Goal: Task Accomplishment & Management: Use online tool/utility

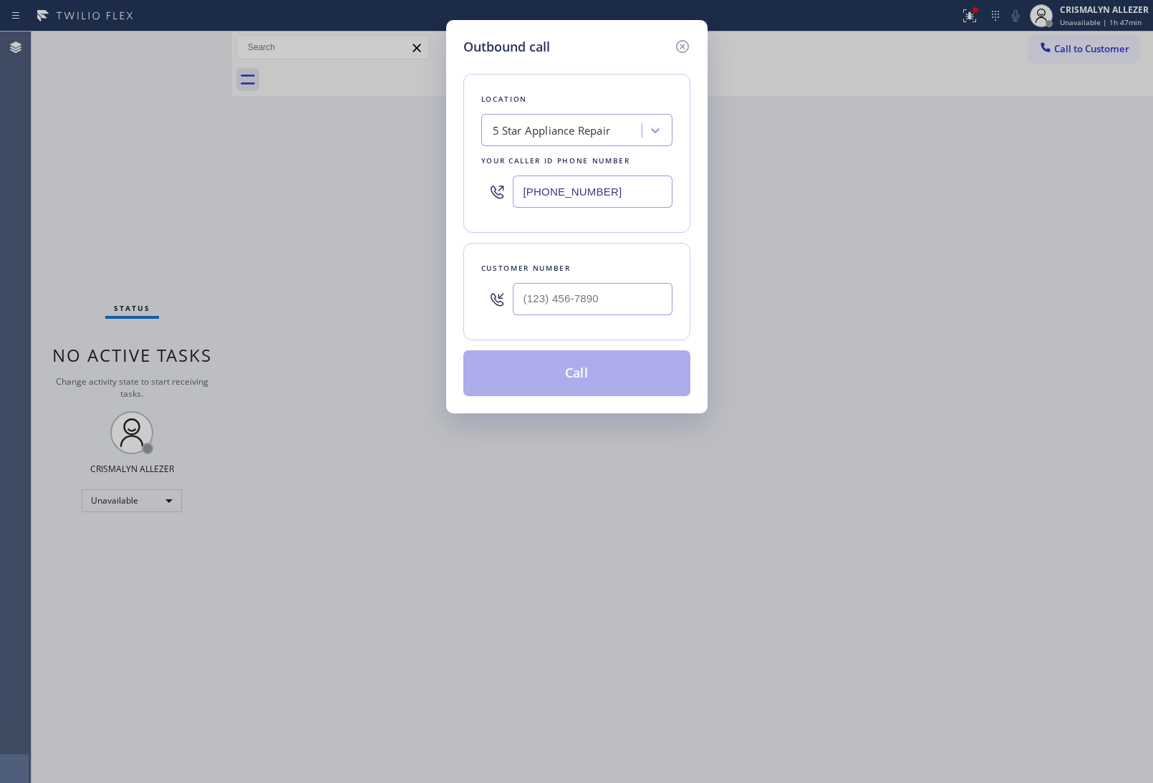
drag, startPoint x: 639, startPoint y: 190, endPoint x: 330, endPoint y: 197, distance: 309.4
click at [330, 197] on div "Outbound call Location 5 Star Appliance Repair Your caller id phone number [PHO…" at bounding box center [576, 391] width 1153 height 783
paste input "18) 918-44"
type input "[PHONE_NUMBER]"
click at [599, 294] on input "(___) ___-____" at bounding box center [593, 299] width 160 height 32
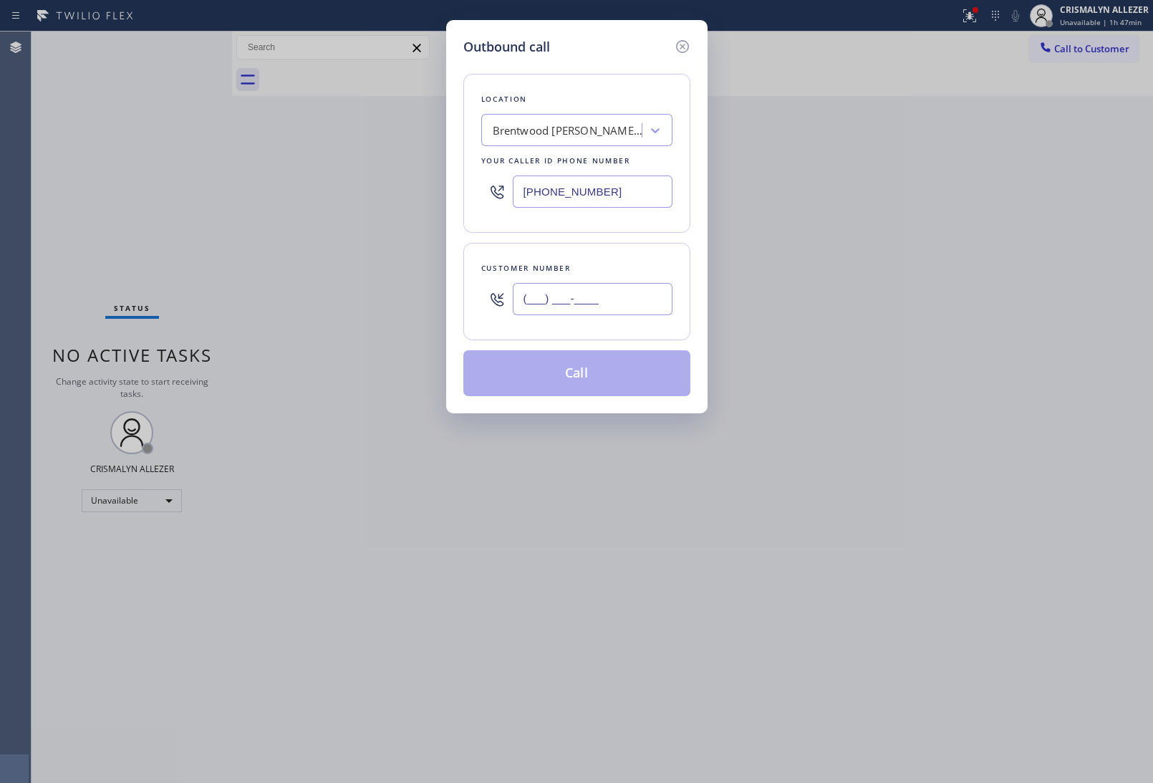
paste input "310) 901-0442"
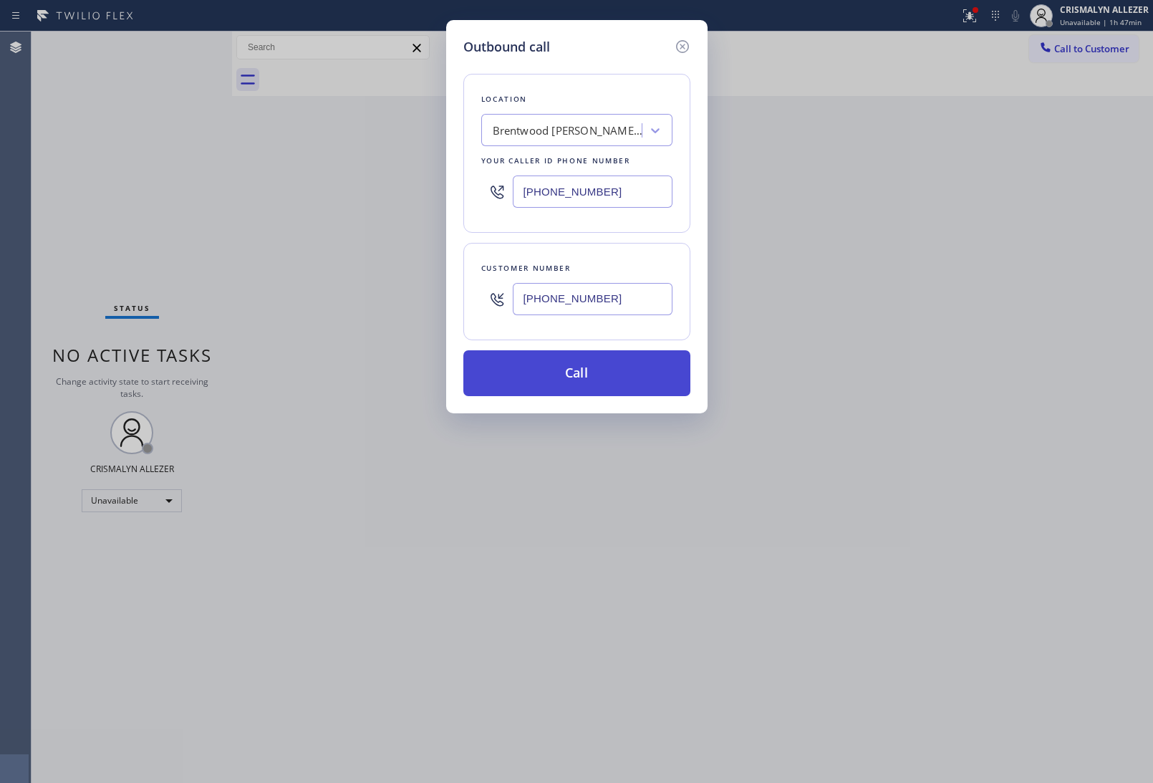
type input "[PHONE_NUMBER]"
click at [575, 377] on button "Call" at bounding box center [576, 373] width 227 height 46
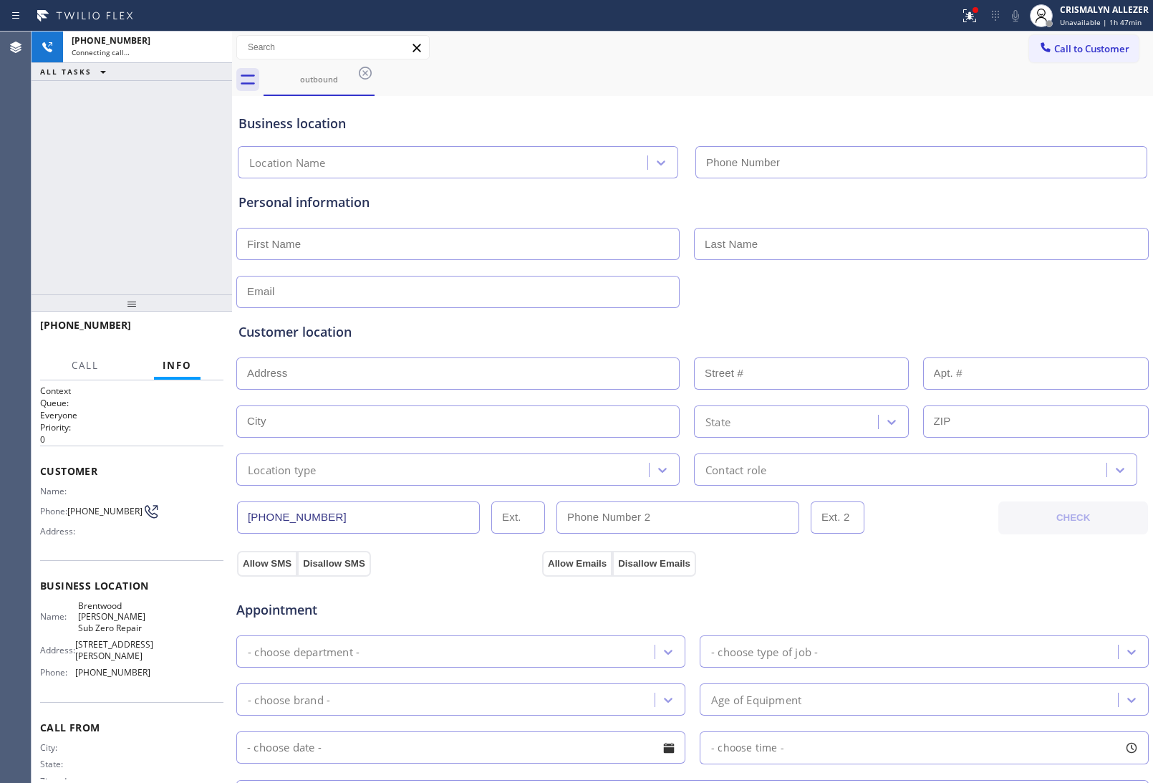
type input "[PHONE_NUMBER]"
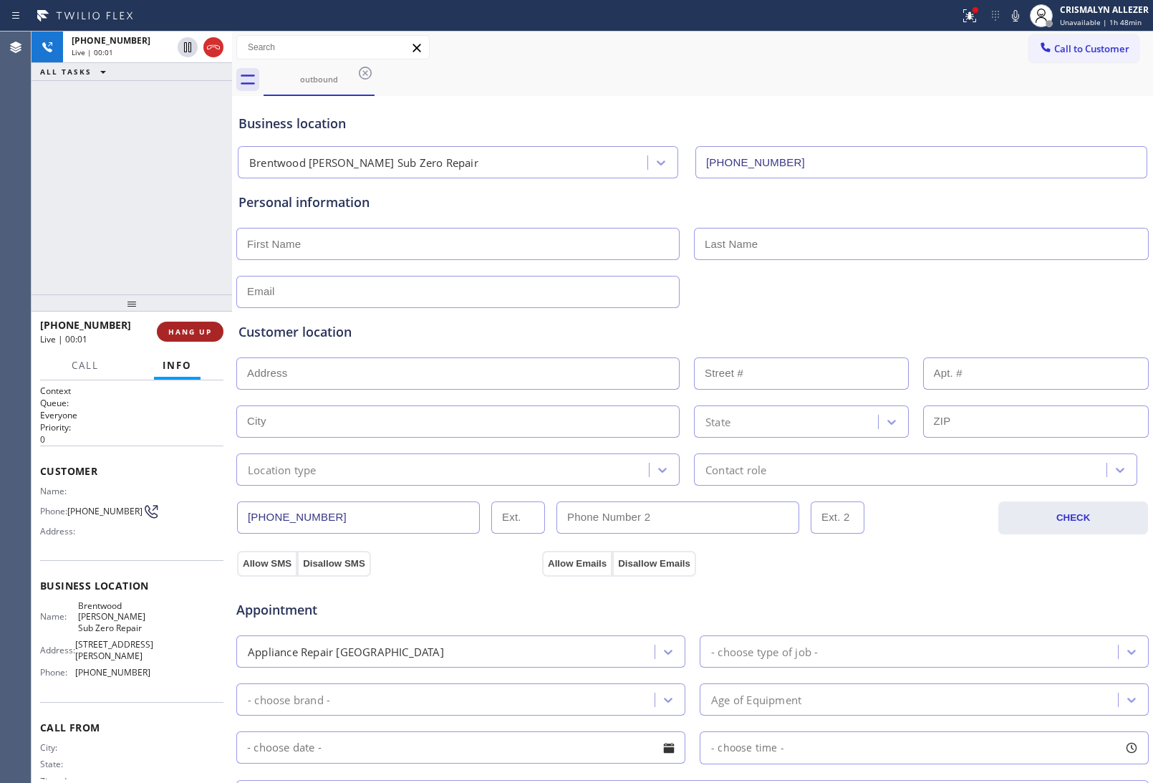
click at [188, 326] on button "HANG UP" at bounding box center [190, 332] width 67 height 20
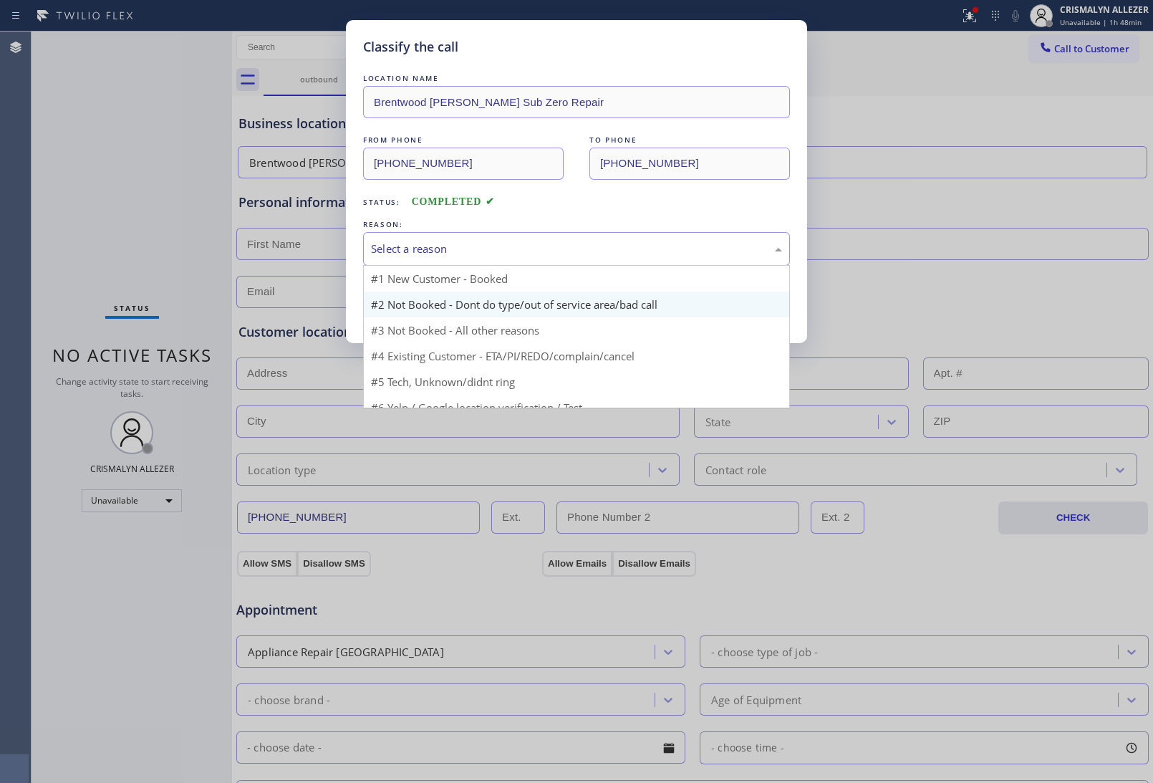
drag, startPoint x: 589, startPoint y: 242, endPoint x: 448, endPoint y: 303, distance: 153.0
click at [584, 246] on div "Select a reason" at bounding box center [576, 249] width 411 height 16
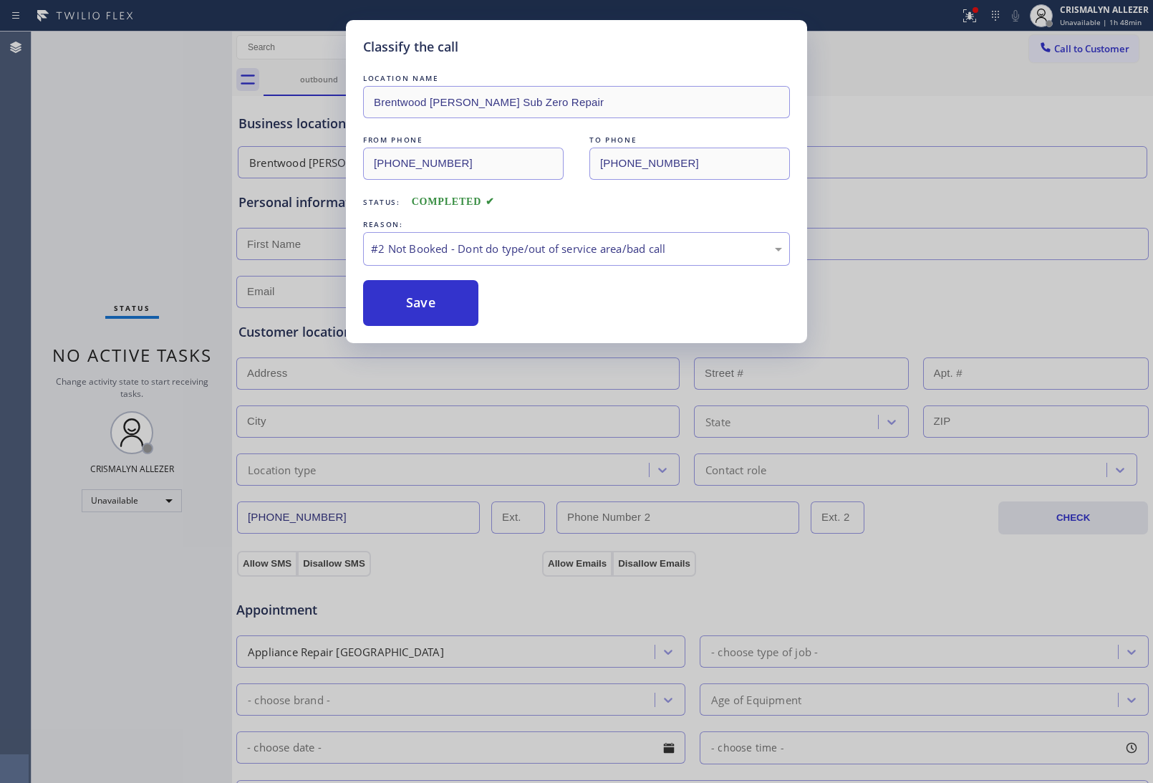
click at [437, 306] on button "Save" at bounding box center [420, 303] width 115 height 46
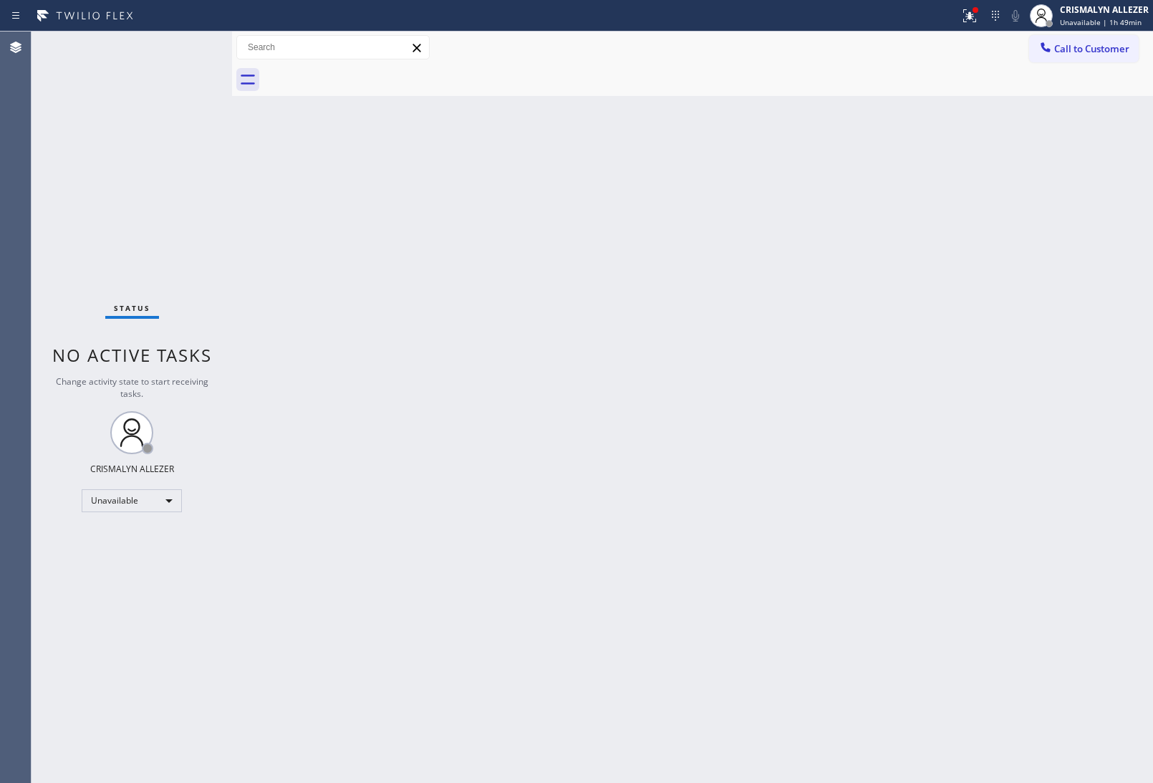
drag, startPoint x: 768, startPoint y: 256, endPoint x: 1074, endPoint y: 44, distance: 372.5
click at [788, 245] on div "Back to Dashboard Change Sender ID Customers Technicians Select a contact Outbo…" at bounding box center [692, 407] width 921 height 751
click at [1090, 47] on span "Call to Customer" at bounding box center [1091, 48] width 75 height 13
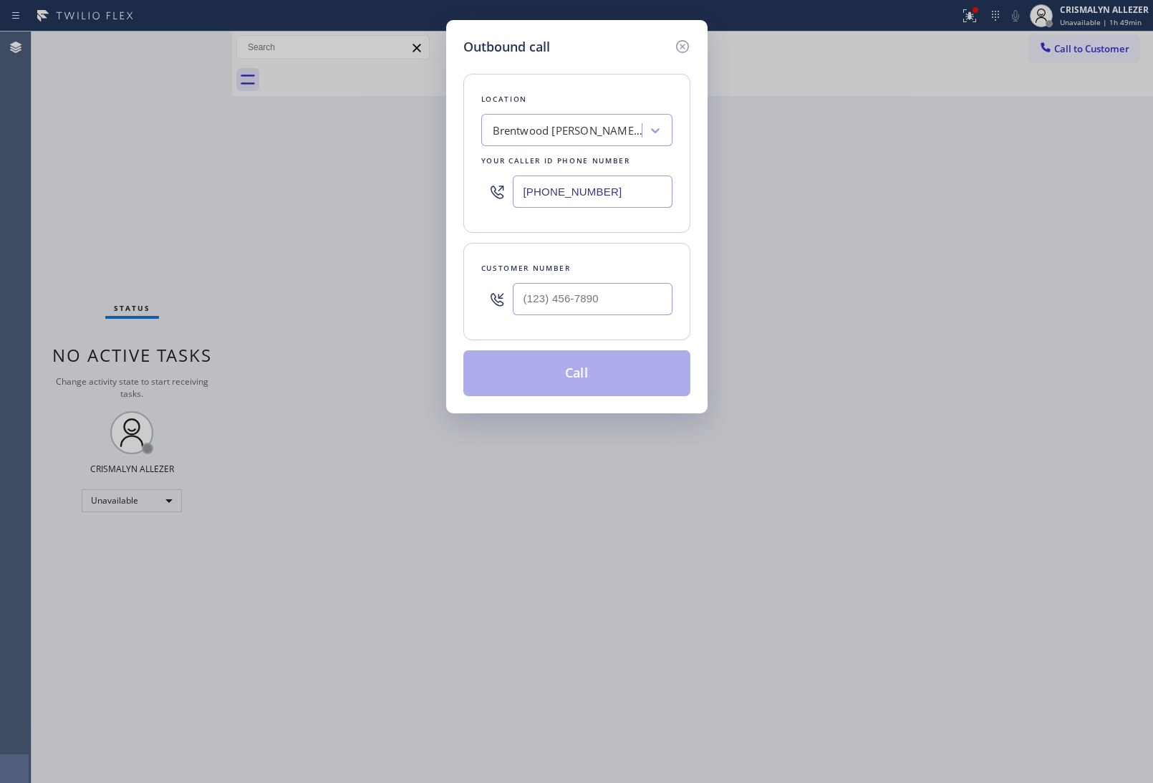
drag, startPoint x: 607, startPoint y: 190, endPoint x: 310, endPoint y: 204, distance: 296.8
click at [330, 202] on div "Outbound call Location [GEOGRAPHIC_DATA] [PERSON_NAME] Sub Zero Repair Your cal…" at bounding box center [576, 391] width 1153 height 783
paste input "949) 724-9281"
type input "[PHONE_NUMBER]"
click at [627, 297] on input "(___) ___-____" at bounding box center [593, 299] width 160 height 32
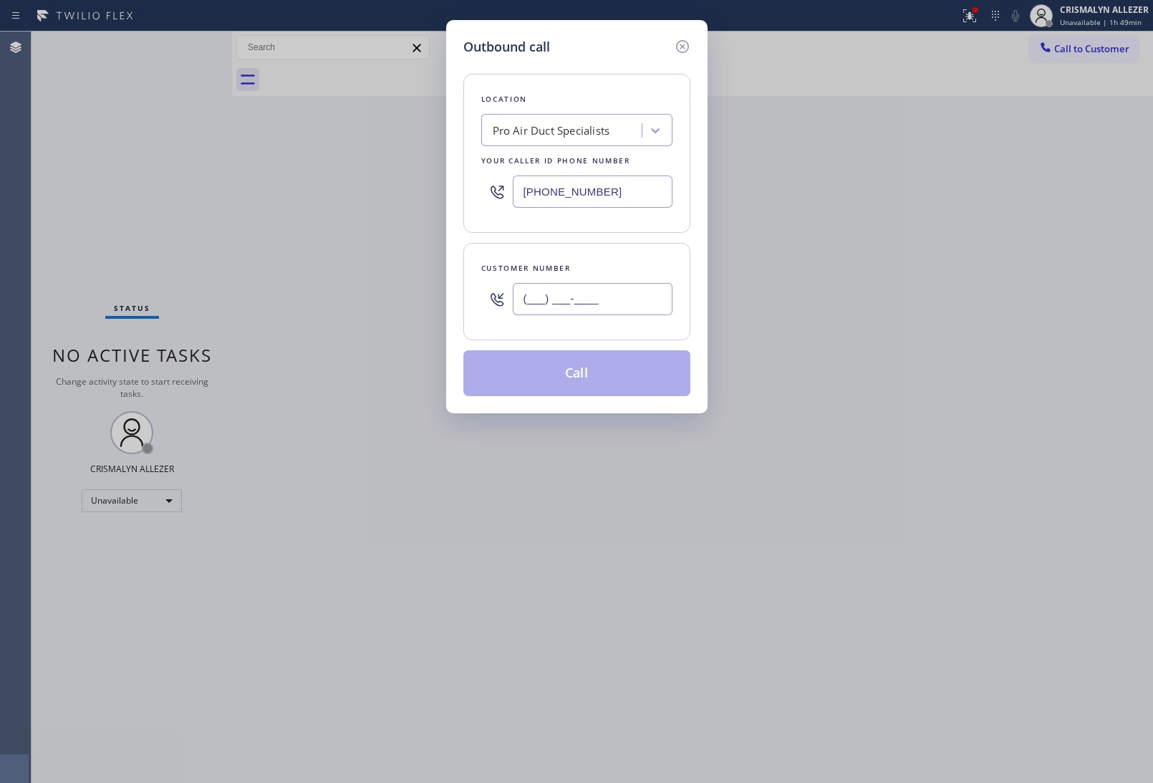
paste input "888) 777-2094"
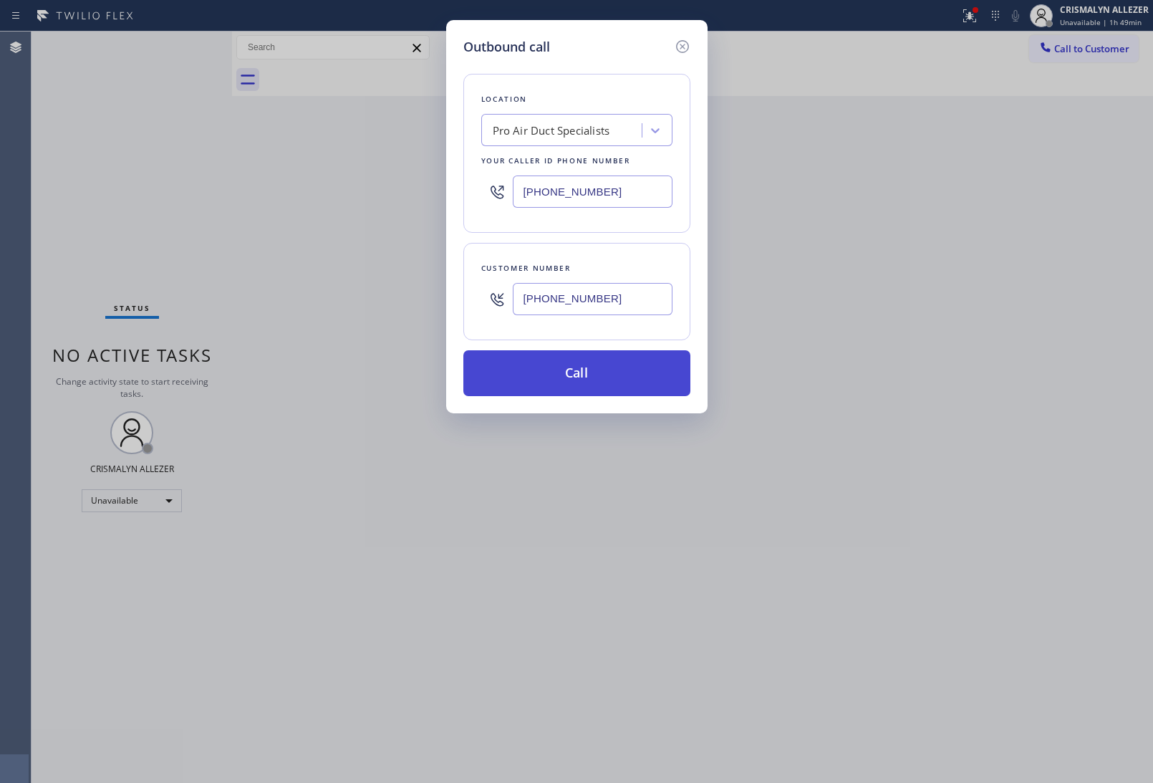
type input "[PHONE_NUMBER]"
click at [571, 384] on button "Call" at bounding box center [576, 373] width 227 height 46
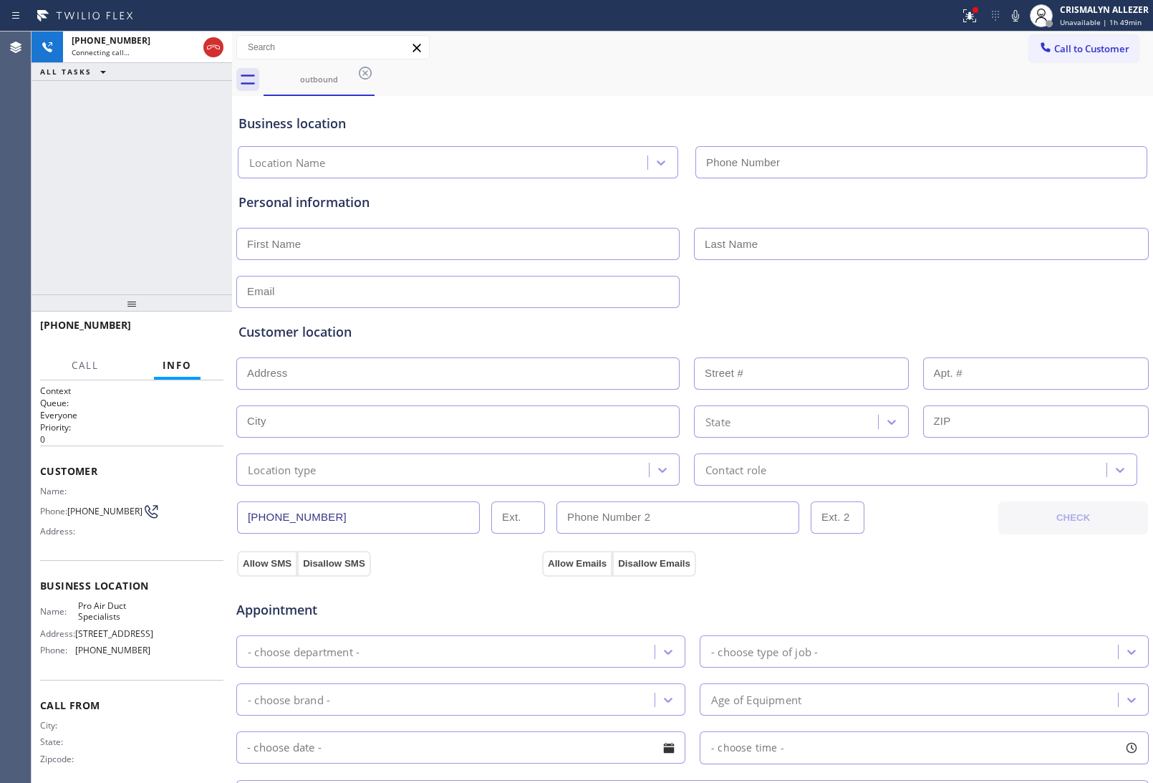
type input "[PHONE_NUMBER]"
click at [188, 332] on span "HANG UP" at bounding box center [190, 332] width 44 height 10
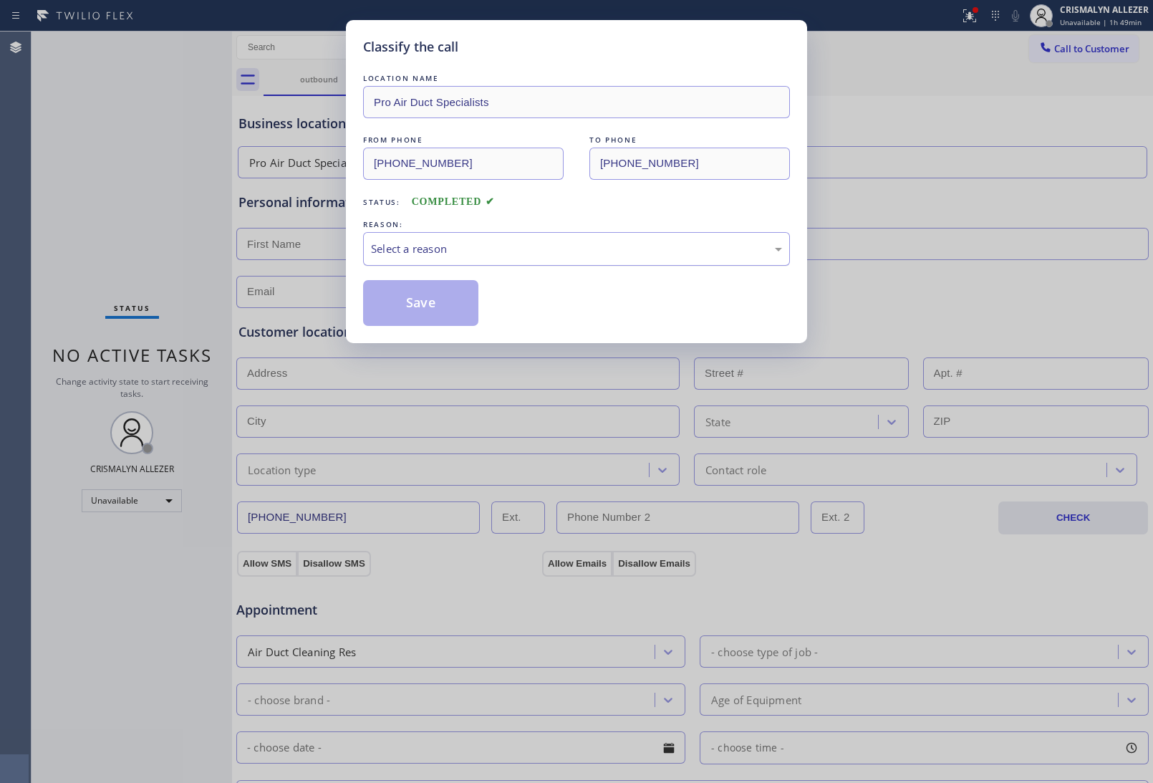
click at [571, 251] on div "Select a reason" at bounding box center [576, 249] width 411 height 16
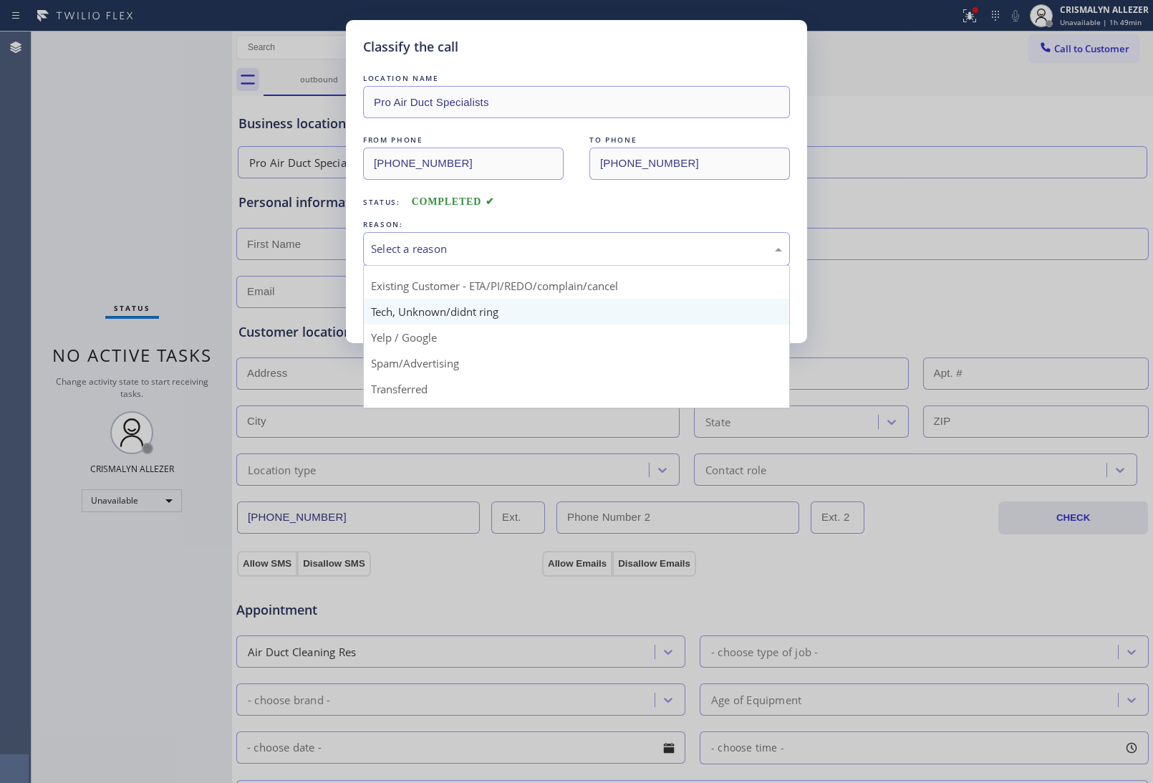
scroll to position [18, 0]
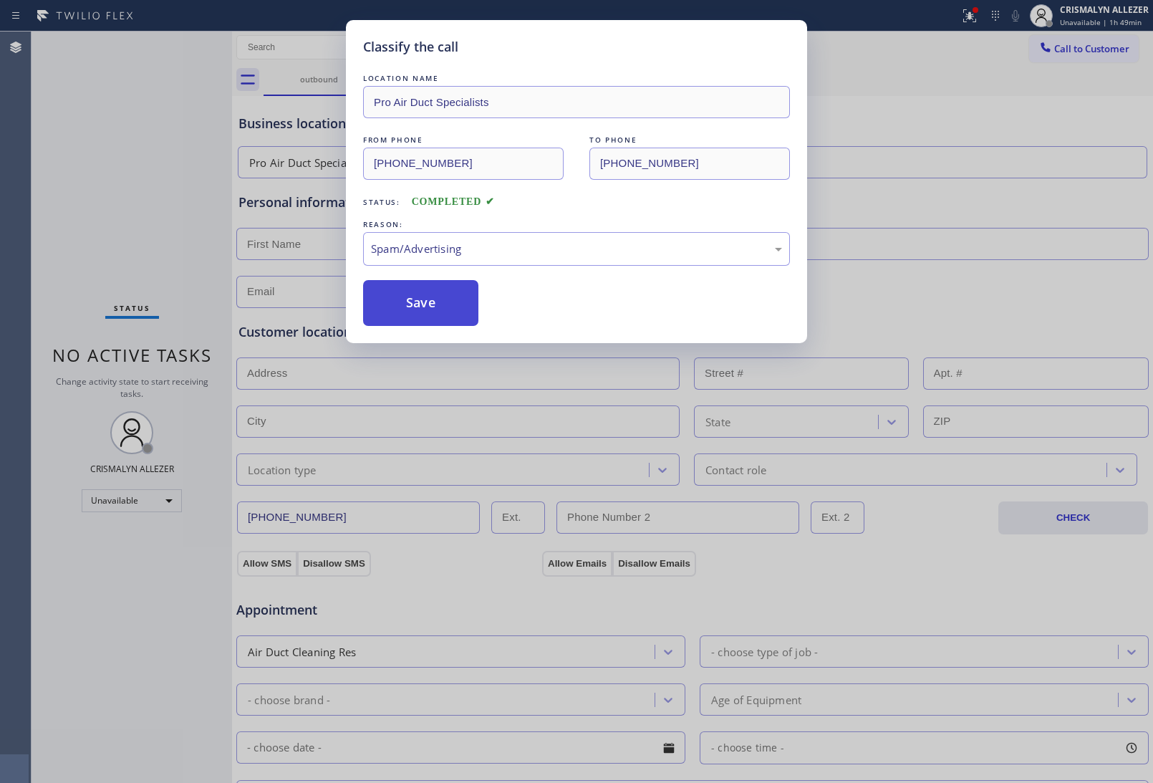
click at [441, 320] on button "Save" at bounding box center [420, 303] width 115 height 46
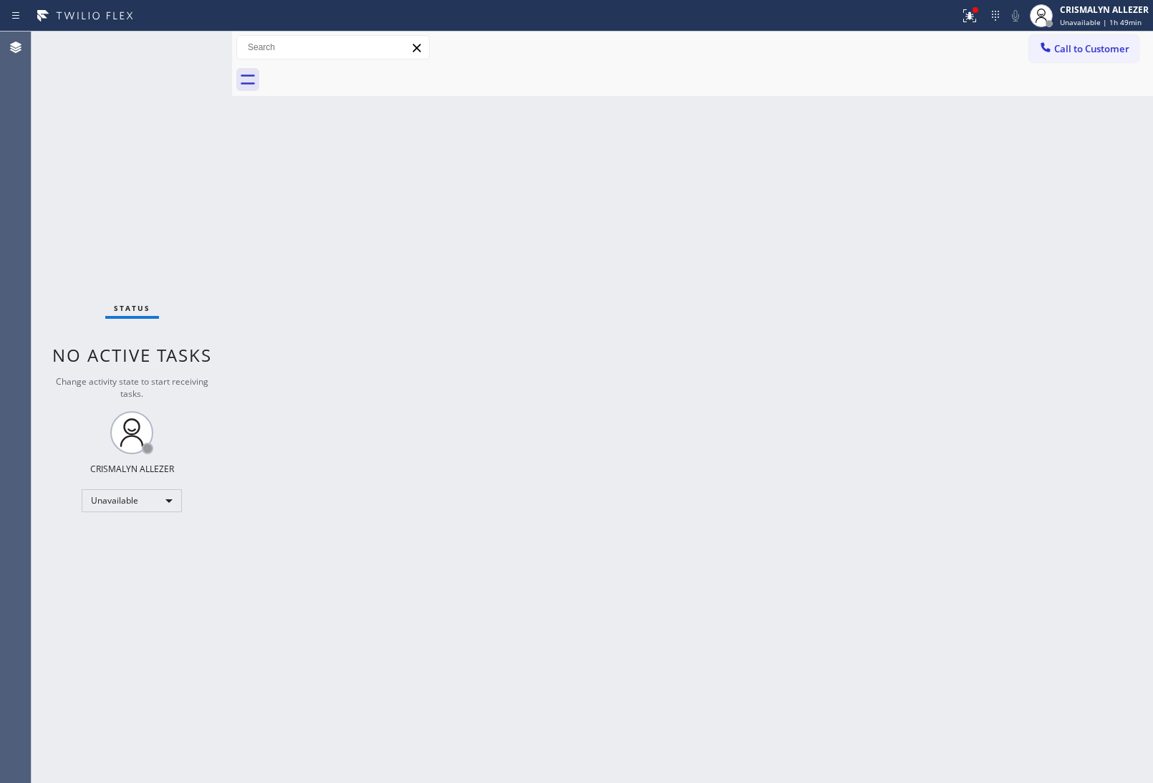
drag, startPoint x: 1072, startPoint y: 61, endPoint x: 1038, endPoint y: 76, distance: 36.9
click at [1072, 59] on button "Call to Customer" at bounding box center [1084, 48] width 110 height 27
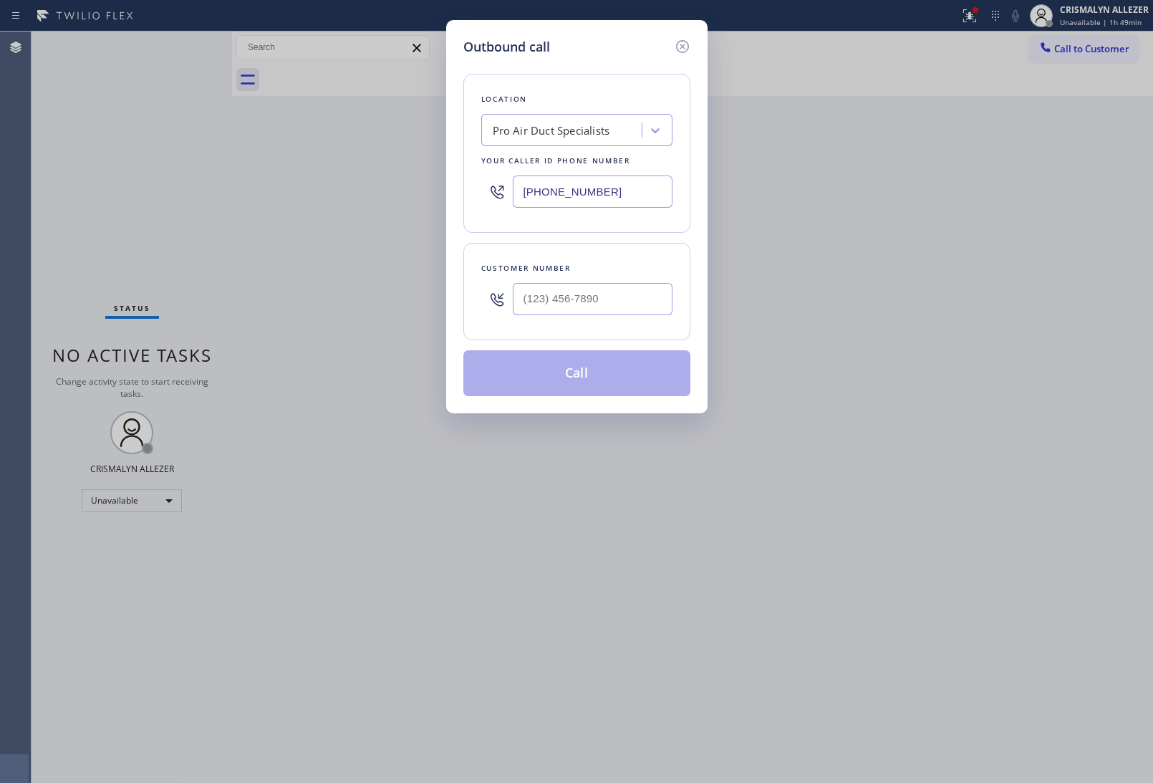
drag, startPoint x: 652, startPoint y: 201, endPoint x: 229, endPoint y: 213, distance: 422.6
click at [410, 202] on div "Outbound call Location Pro Air Duct Specialists Your caller id phone number [PH…" at bounding box center [576, 391] width 1153 height 783
paste input "818) 918-4452"
type input "[PHONE_NUMBER]"
click at [627, 309] on input "(___) ___-____" at bounding box center [593, 299] width 160 height 32
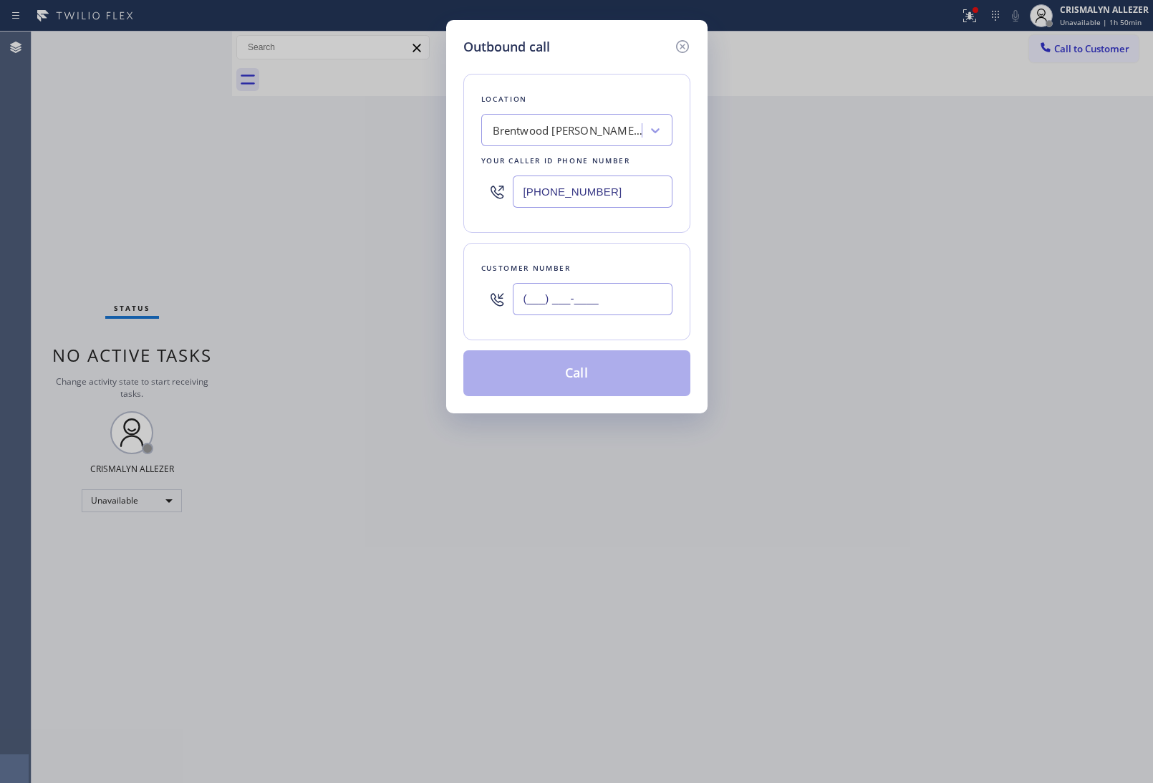
paste input "310) 901-0442"
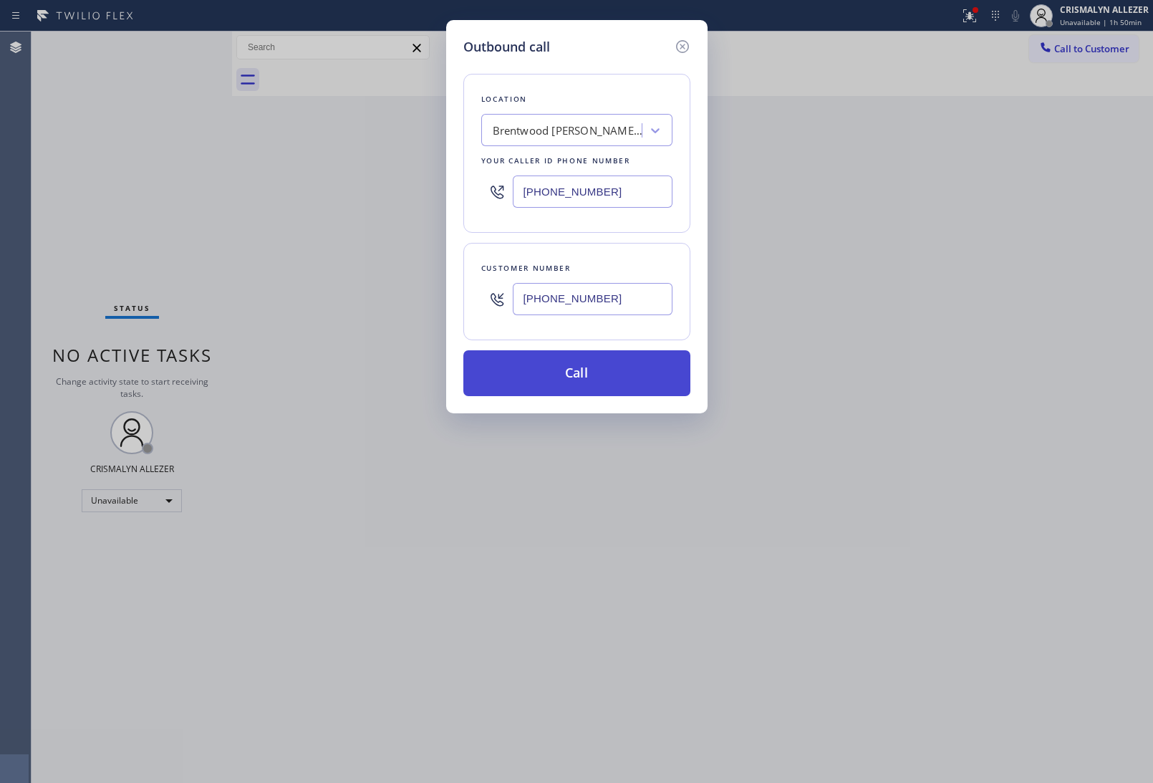
type input "[PHONE_NUMBER]"
click at [584, 370] on button "Call" at bounding box center [576, 373] width 227 height 46
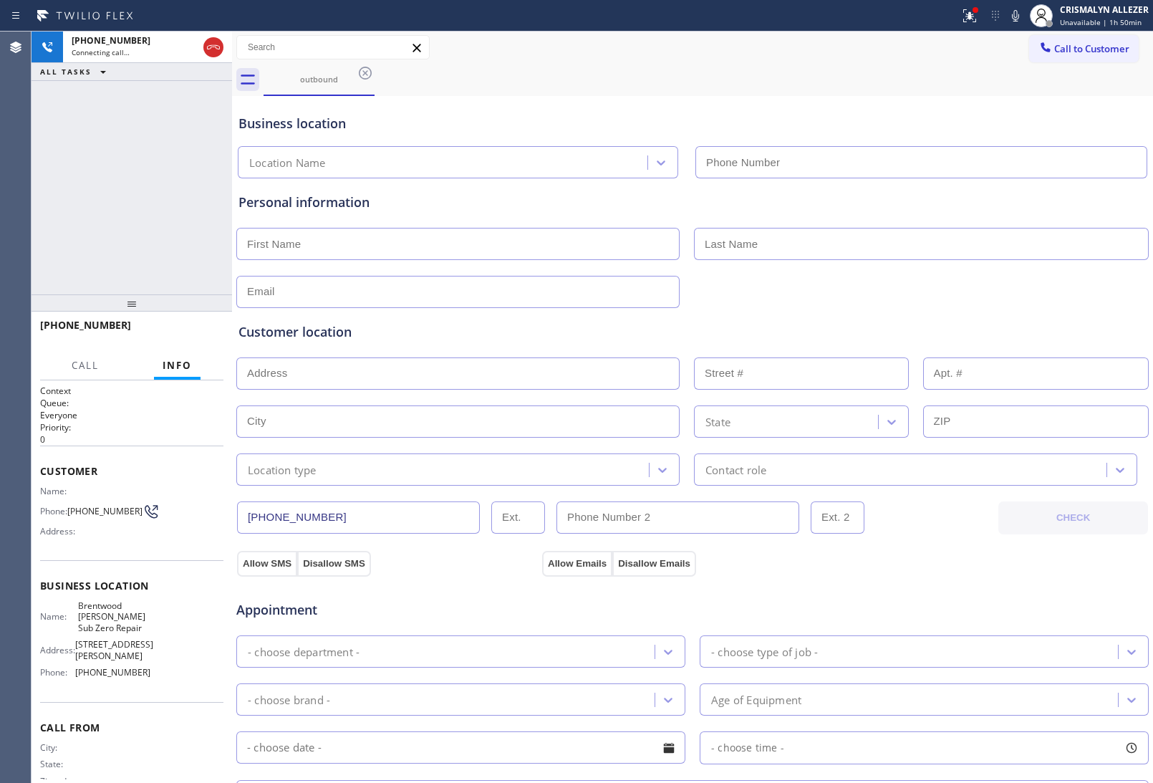
type input "[PHONE_NUMBER]"
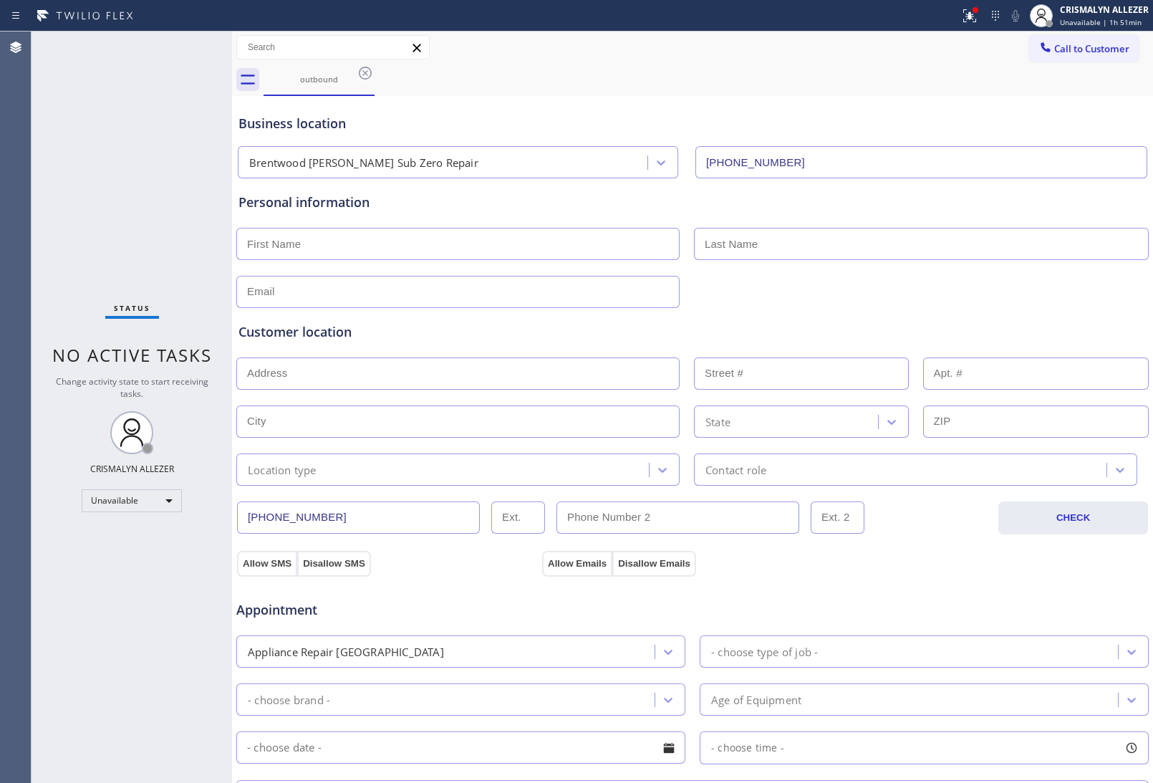
drag, startPoint x: 115, startPoint y: 169, endPoint x: 135, endPoint y: 173, distance: 19.8
click at [115, 168] on div "Status No active tasks Change activity state to start receiving tasks. CRISMALY…" at bounding box center [132, 407] width 201 height 751
click at [367, 72] on icon at bounding box center [365, 72] width 17 height 17
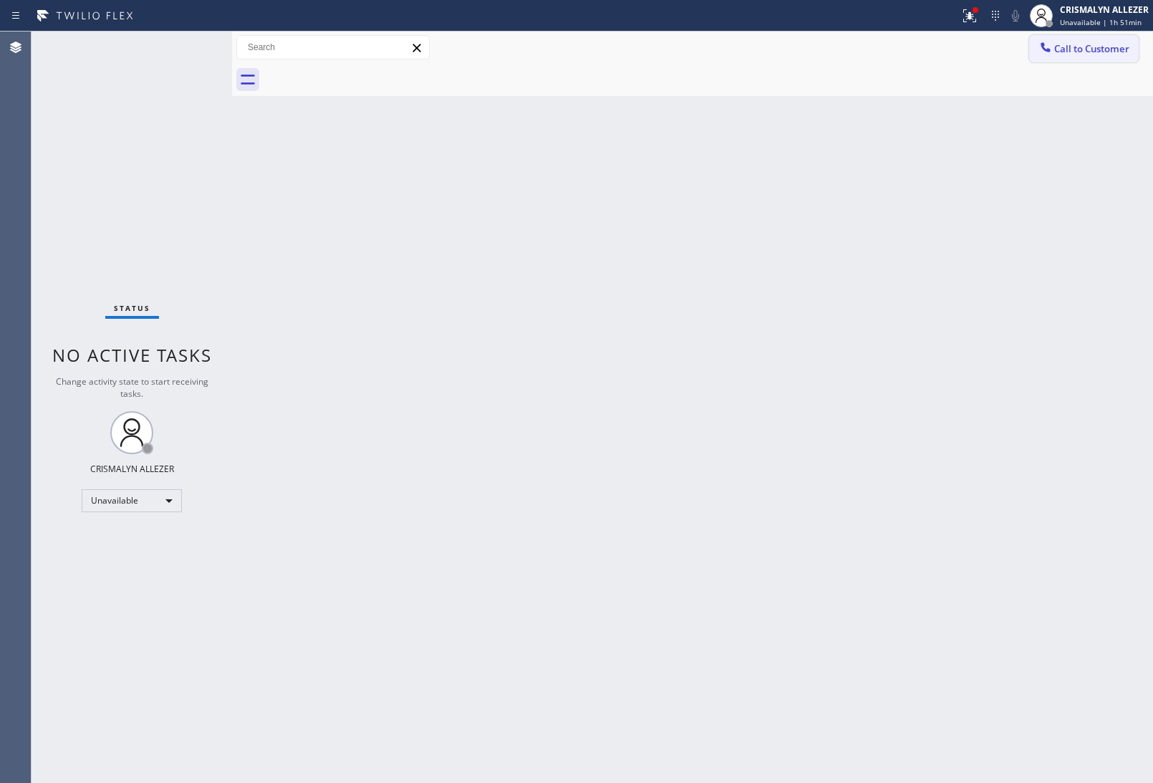
click at [1092, 56] on button "Call to Customer" at bounding box center [1084, 48] width 110 height 27
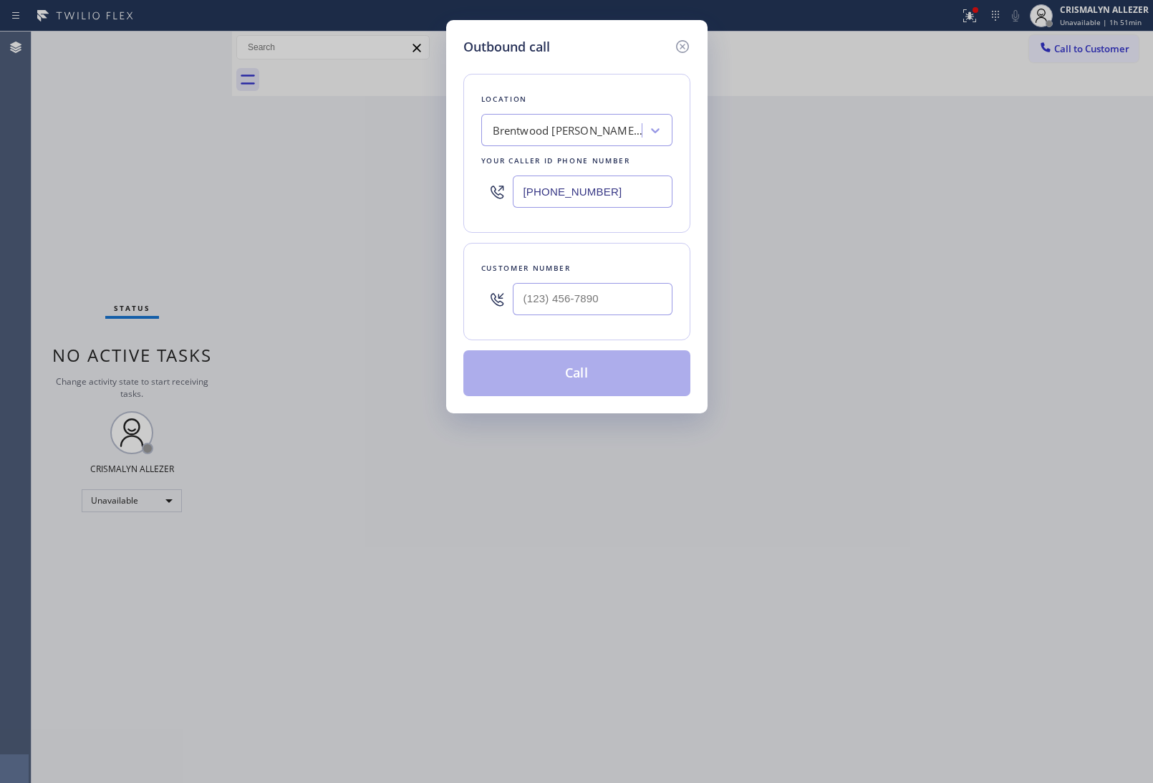
drag, startPoint x: 632, startPoint y: 185, endPoint x: 248, endPoint y: 183, distance: 383.1
click at [283, 184] on div "Outbound call Location [GEOGRAPHIC_DATA] [PERSON_NAME] Sub Zero Repair Your cal…" at bounding box center [576, 391] width 1153 height 783
click at [632, 193] on input "(___) ___-____" at bounding box center [593, 191] width 160 height 32
drag, startPoint x: 632, startPoint y: 193, endPoint x: 577, endPoint y: 195, distance: 54.4
click at [577, 195] on input "(___) ___-____" at bounding box center [593, 191] width 160 height 32
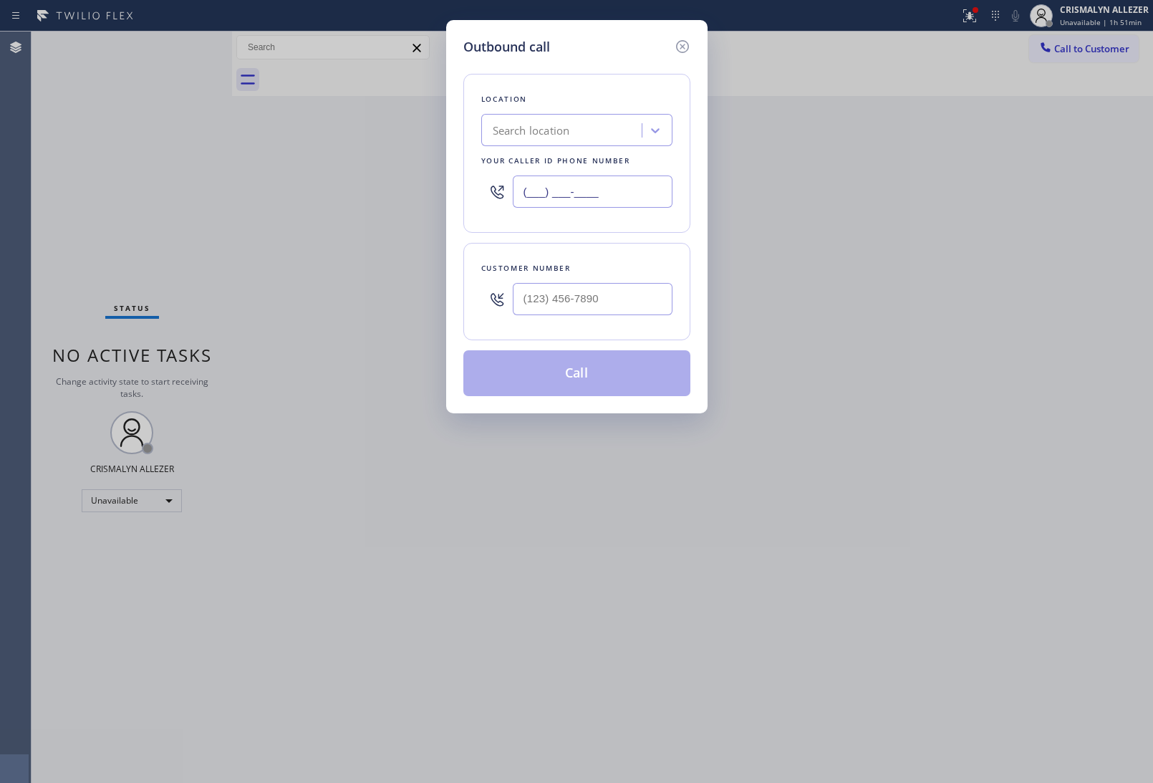
paste input "4804"
drag, startPoint x: 632, startPoint y: 192, endPoint x: 416, endPoint y: 195, distance: 215.6
click at [419, 195] on div "Outbound call Location Search location Your caller id phone number (___) ___-48…" at bounding box center [576, 391] width 1153 height 783
paste input "480) 418-9915"
type input "[PHONE_NUMBER]"
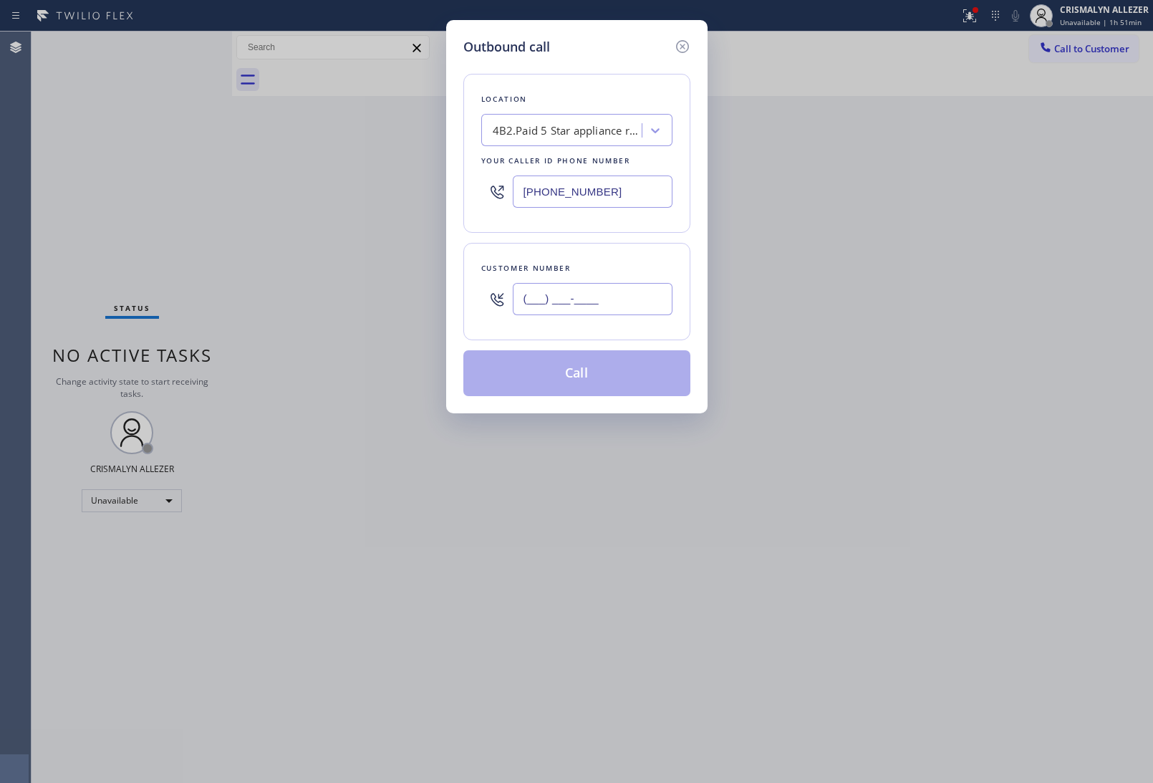
click at [627, 301] on input "(___) ___-____" at bounding box center [593, 299] width 160 height 32
paste input "305) 778-2674"
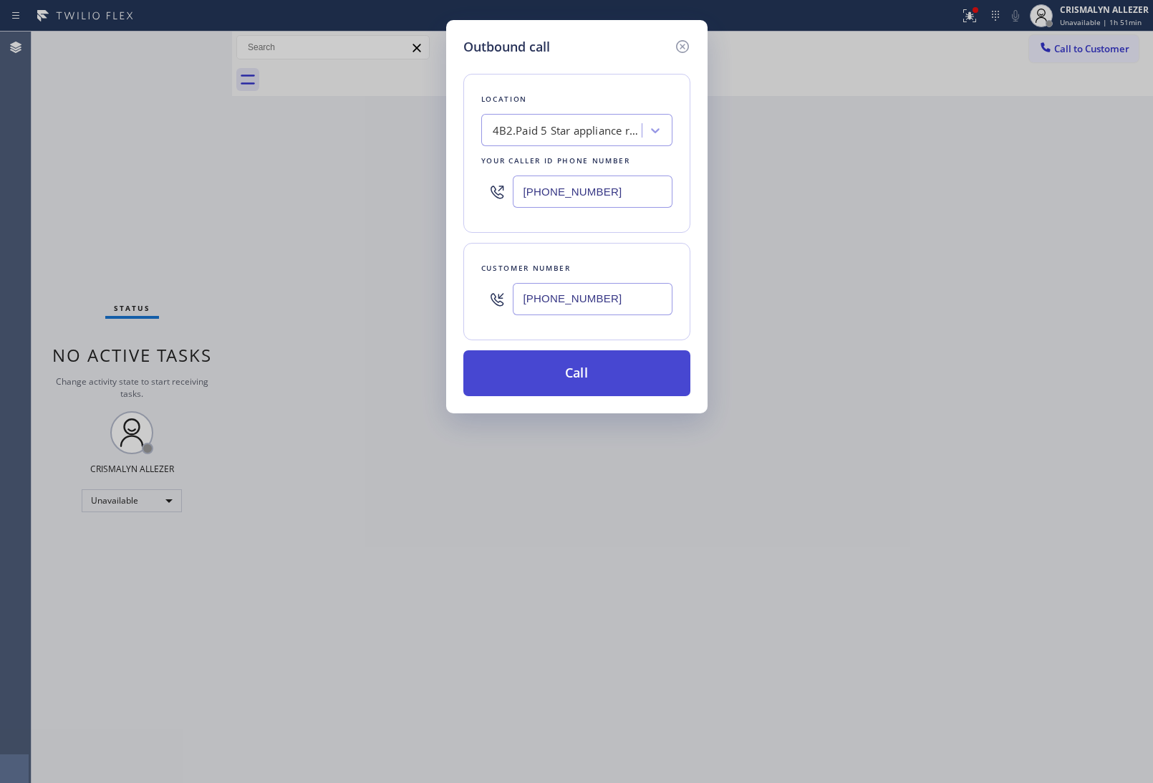
type input "[PHONE_NUMBER]"
click at [591, 373] on button "Call" at bounding box center [576, 373] width 227 height 46
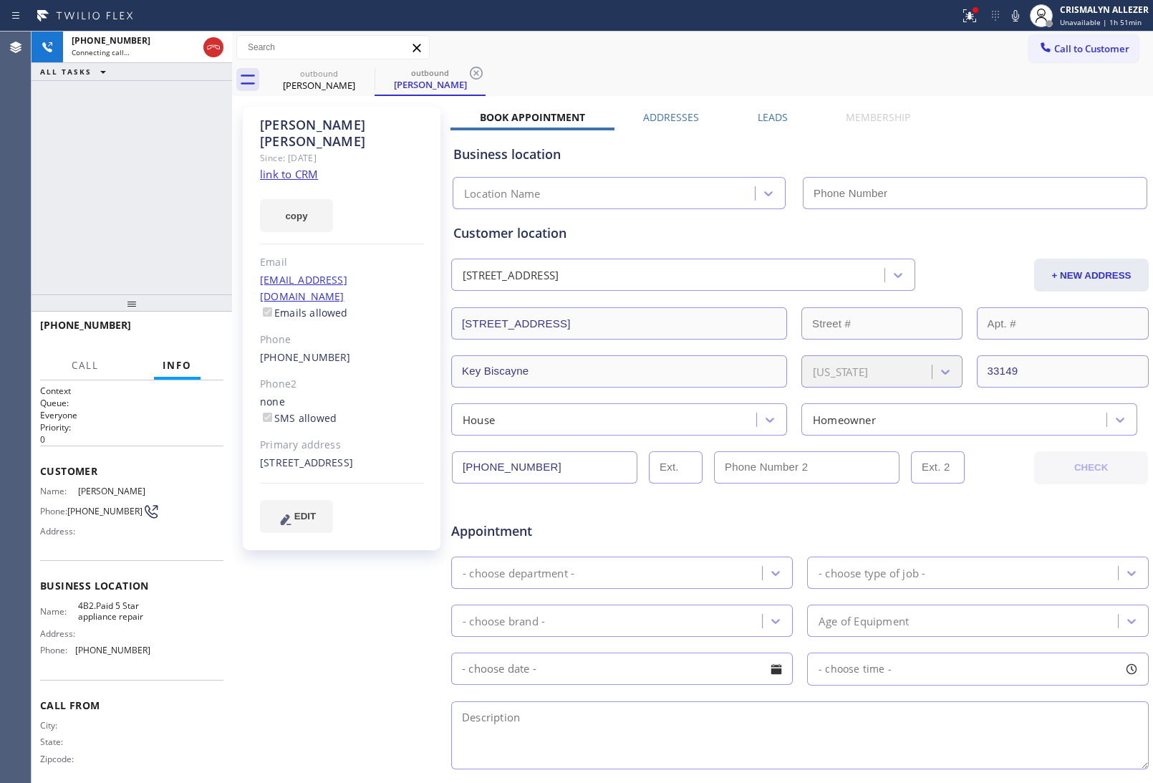
click at [291, 167] on link "link to CRM" at bounding box center [289, 174] width 58 height 14
type input "[PHONE_NUMBER]"
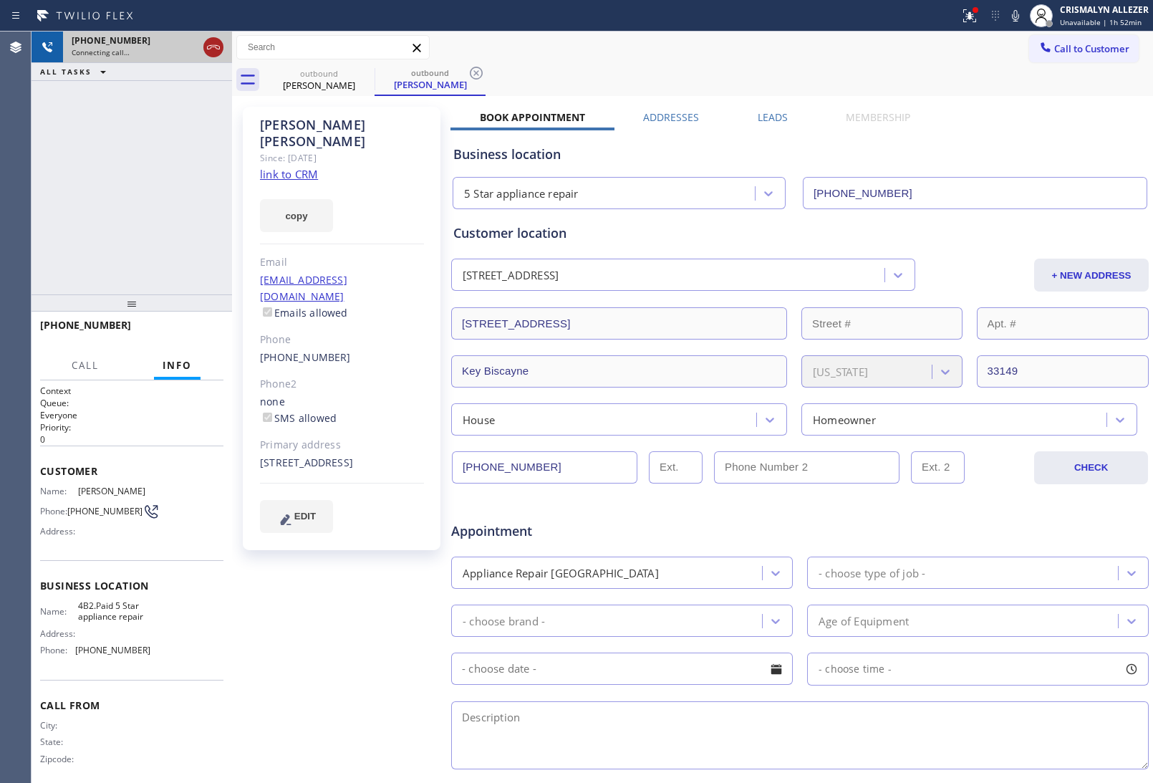
click at [206, 47] on icon at bounding box center [213, 47] width 17 height 17
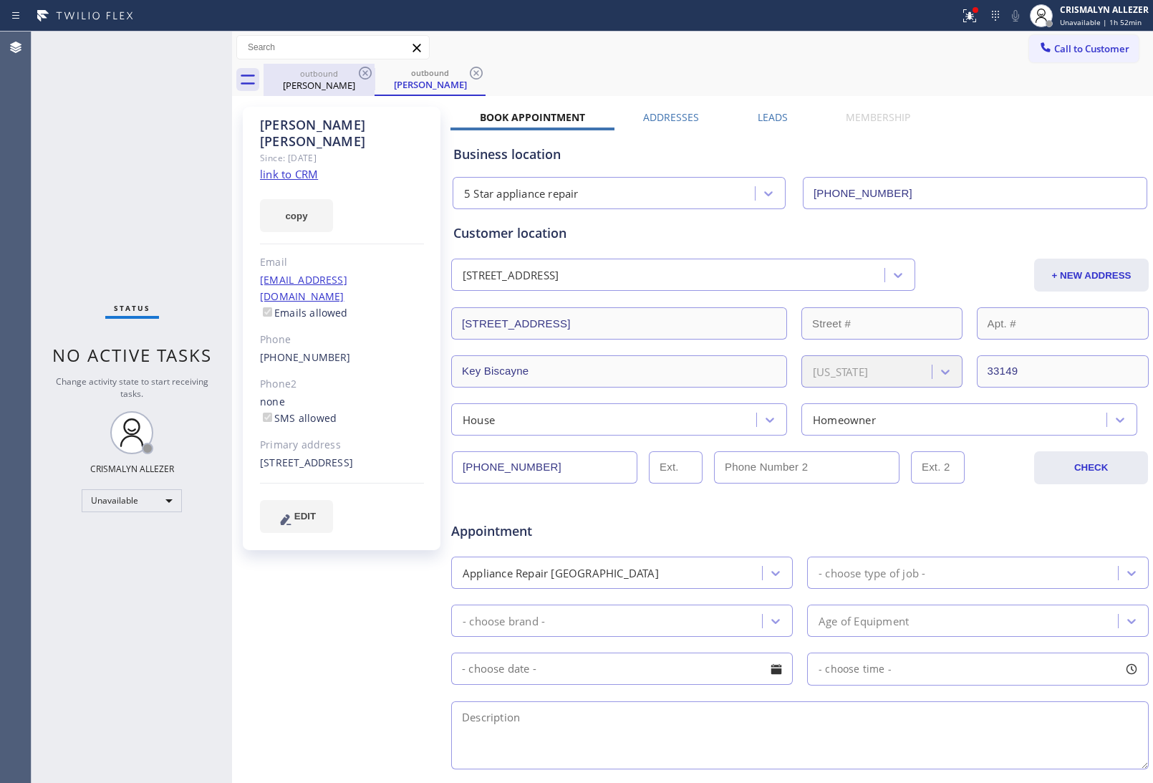
drag, startPoint x: 477, startPoint y: 74, endPoint x: 367, endPoint y: 84, distance: 110.8
click at [473, 75] on icon at bounding box center [476, 72] width 17 height 17
click at [359, 74] on icon at bounding box center [365, 73] width 13 height 13
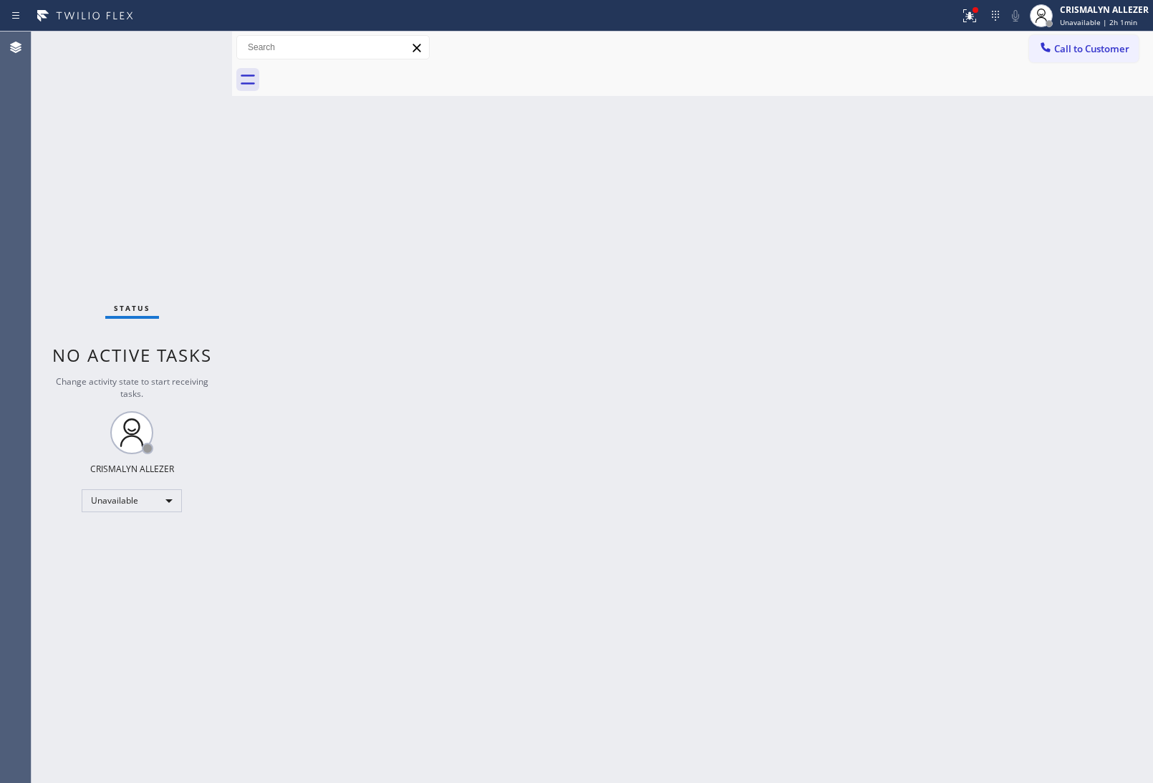
click at [1083, 44] on span "Call to Customer" at bounding box center [1091, 48] width 75 height 13
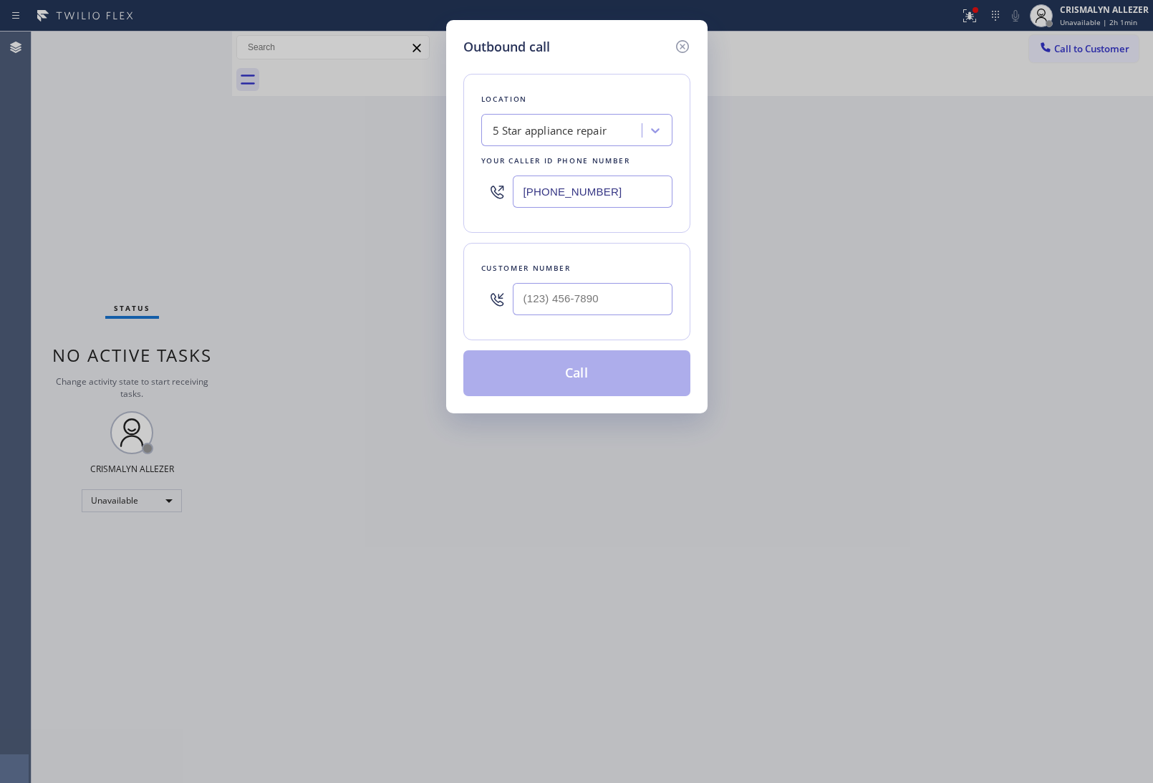
drag, startPoint x: 625, startPoint y: 195, endPoint x: 439, endPoint y: 193, distance: 186.2
click at [439, 193] on div "Outbound call Location 5 Star appliance repair Your caller id phone number [PHO…" at bounding box center [576, 391] width 1153 height 783
click at [684, 45] on icon at bounding box center [682, 46] width 17 height 17
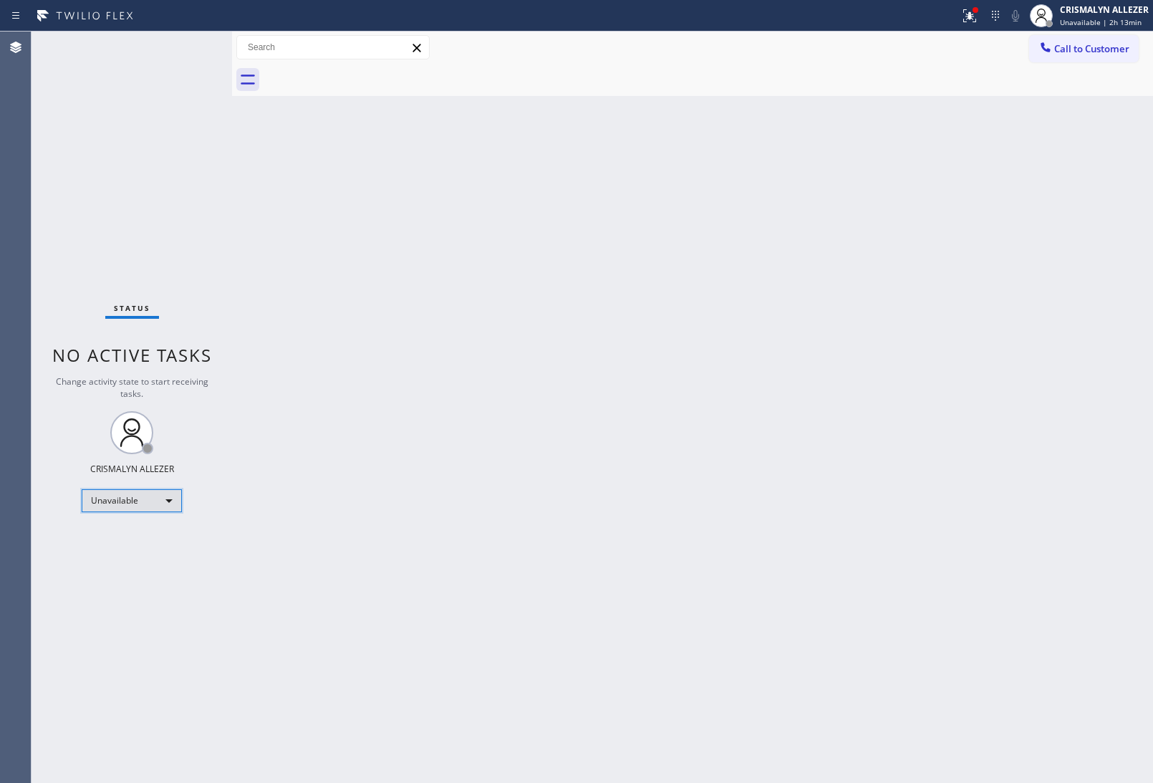
click at [162, 503] on div "Unavailable" at bounding box center [132, 500] width 100 height 23
click at [132, 576] on li "Break" at bounding box center [130, 573] width 97 height 17
click at [137, 188] on div "Status No active tasks Change activity state to start receiving tasks. CRISMALY…" at bounding box center [132, 407] width 201 height 751
click at [143, 610] on div "Status No active tasks Change activity state to start receiving tasks. CRISMALY…" at bounding box center [132, 407] width 201 height 751
